Goal: Complete application form: Complete application form

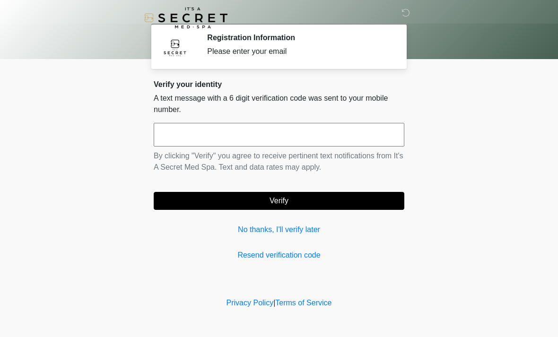
click at [286, 254] on link "Resend verification code" at bounding box center [279, 255] width 251 height 11
click at [299, 118] on div "Verify your identity A text message with a 6 digit verification code was sent t…" at bounding box center [279, 170] width 251 height 181
click at [295, 129] on input "text" at bounding box center [279, 135] width 251 height 24
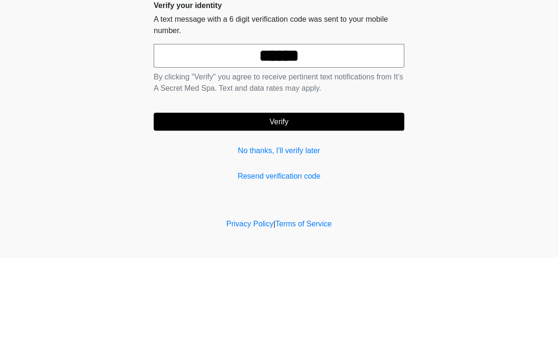
type input "******"
click at [301, 192] on button "Verify" at bounding box center [279, 201] width 251 height 18
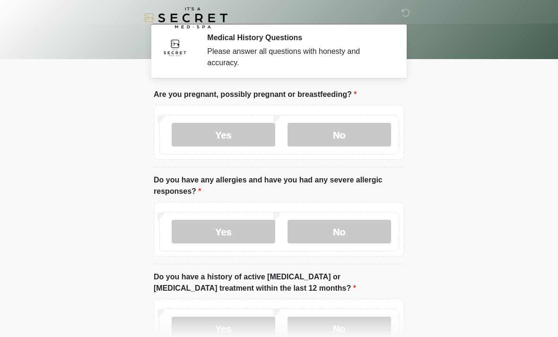
click at [353, 138] on label "No" at bounding box center [340, 135] width 104 height 24
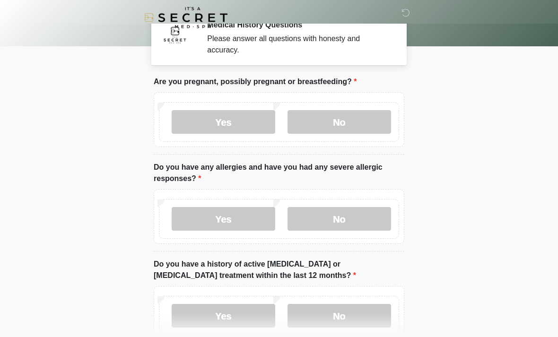
scroll to position [13, 0]
click at [343, 223] on label "No" at bounding box center [340, 219] width 104 height 24
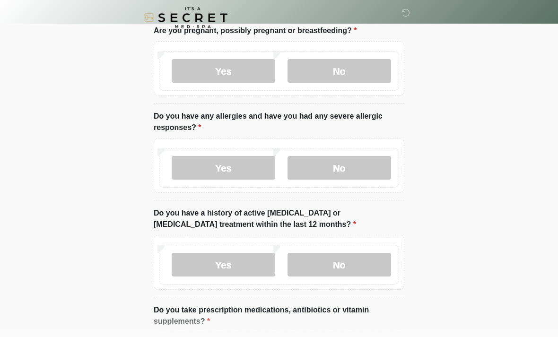
scroll to position [63, 0]
click at [327, 271] on label "No" at bounding box center [340, 265] width 104 height 24
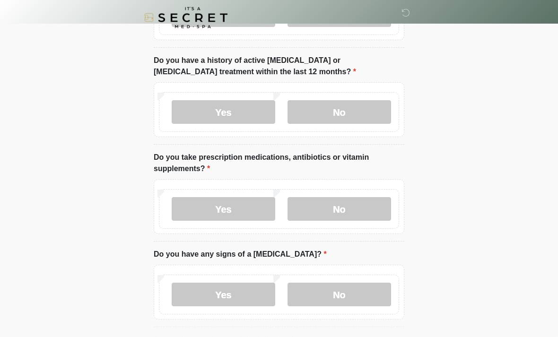
scroll to position [217, 0]
click at [228, 217] on label "Yes" at bounding box center [224, 209] width 104 height 24
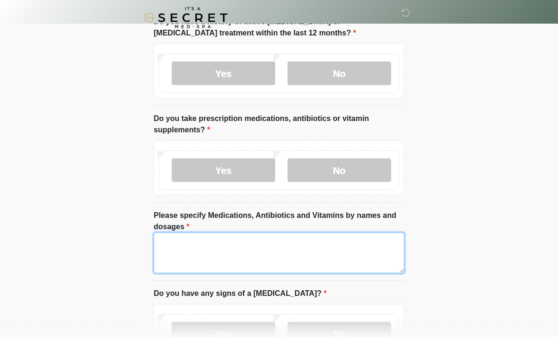
click at [270, 246] on textarea "Please specify Medications, Antibiotics and Vitamins by names and dosages" at bounding box center [279, 253] width 251 height 41
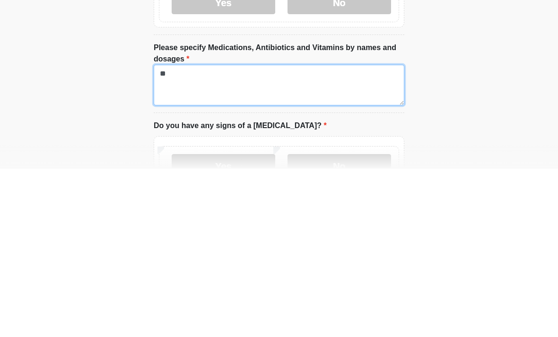
type textarea "*"
click at [205, 233] on textarea "**********" at bounding box center [279, 253] width 251 height 41
click at [309, 233] on textarea "**********" at bounding box center [279, 253] width 251 height 41
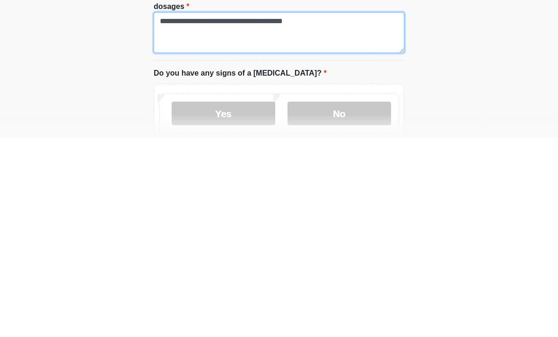
scroll to position [280, 0]
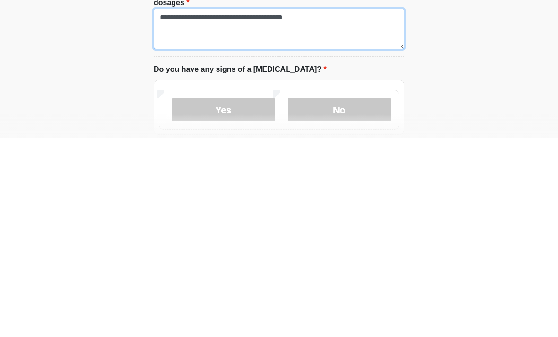
type textarea "**********"
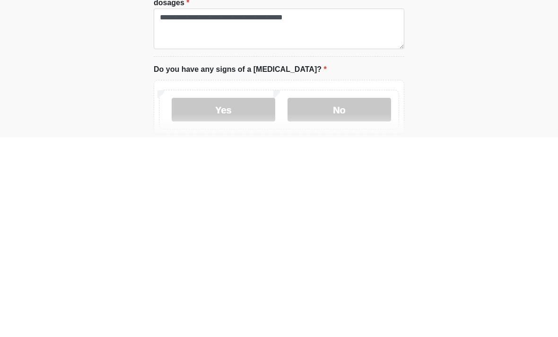
click at [360, 297] on label "No" at bounding box center [340, 309] width 104 height 24
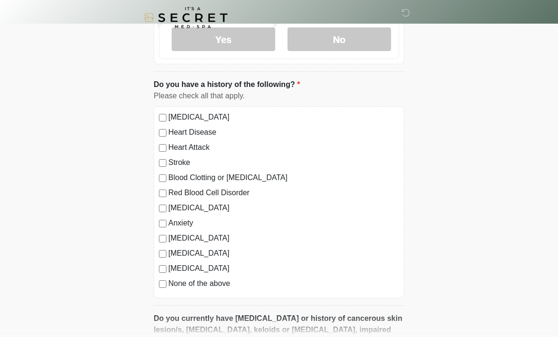
scroll to position [550, 0]
click at [182, 222] on label "Anxiety" at bounding box center [283, 223] width 231 height 11
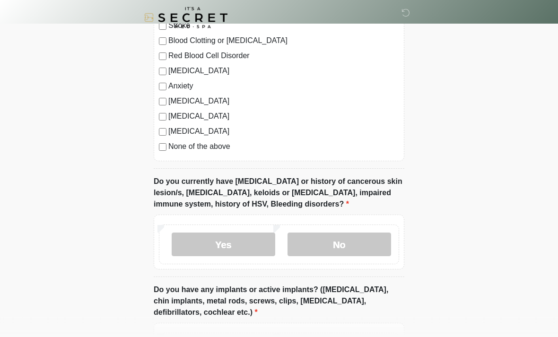
scroll to position [690, 0]
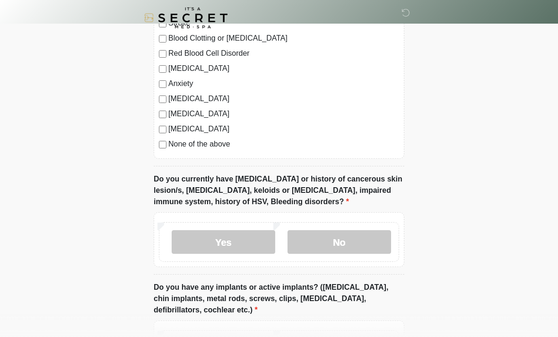
click at [349, 245] on label "No" at bounding box center [340, 242] width 104 height 24
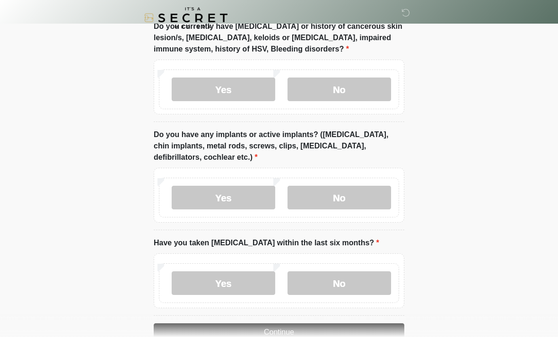
scroll to position [848, 0]
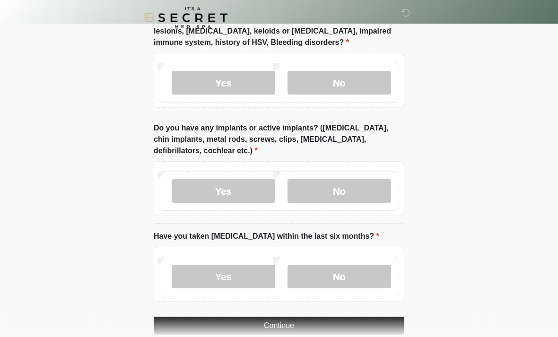
click at [362, 184] on label "No" at bounding box center [340, 192] width 104 height 24
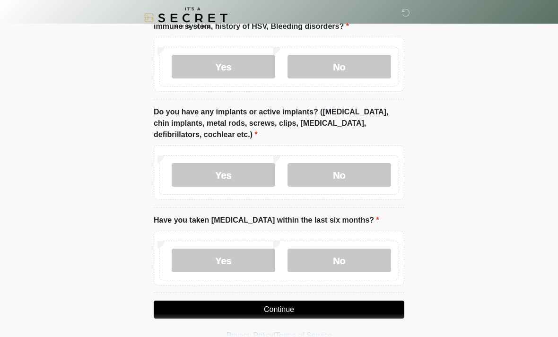
click at [342, 262] on label "No" at bounding box center [340, 261] width 104 height 24
click at [266, 315] on button "Continue" at bounding box center [279, 310] width 251 height 18
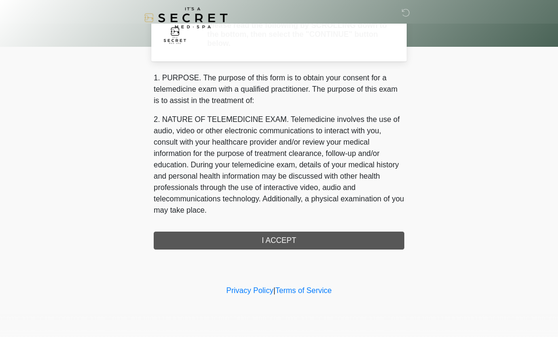
scroll to position [0, 0]
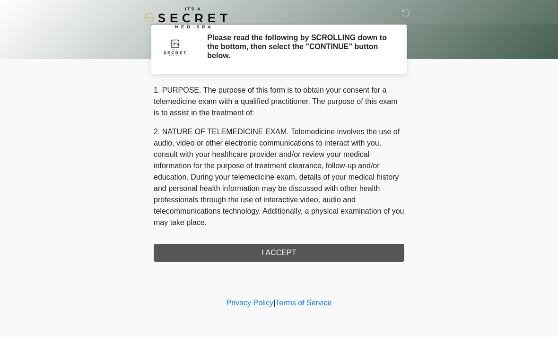
click at [292, 256] on div "1. PURPOSE. The purpose of this form is to obtain your consent for a telemedici…" at bounding box center [279, 173] width 251 height 177
click at [279, 257] on div "1. PURPOSE. The purpose of this form is to obtain your consent for a telemedici…" at bounding box center [279, 173] width 251 height 177
click at [285, 250] on div "1. PURPOSE. The purpose of this form is to obtain your consent for a telemedici…" at bounding box center [279, 173] width 251 height 177
click at [291, 249] on div "1. PURPOSE. The purpose of this form is to obtain your consent for a telemedici…" at bounding box center [279, 173] width 251 height 177
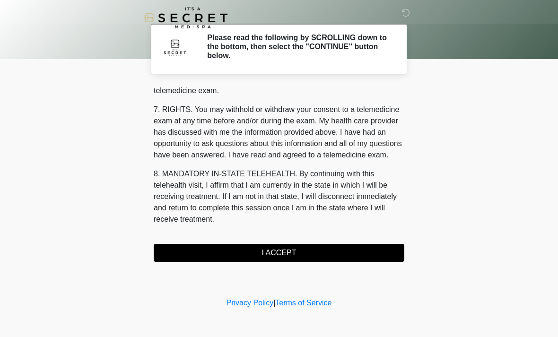
scroll to position [401, 0]
click at [281, 253] on button "I ACCEPT" at bounding box center [279, 253] width 251 height 18
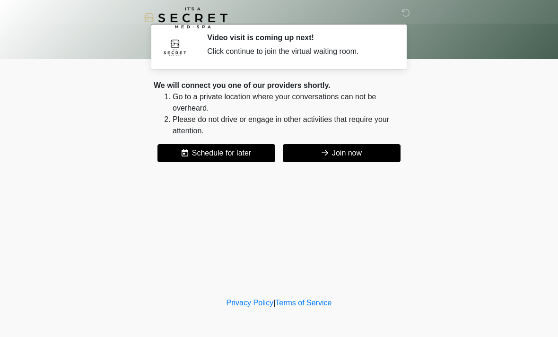
click at [352, 155] on button "Join now" at bounding box center [342, 153] width 118 height 18
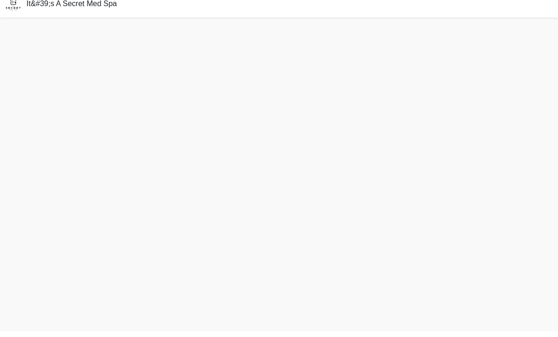
scroll to position [3, 0]
